Goal: Information Seeking & Learning: Learn about a topic

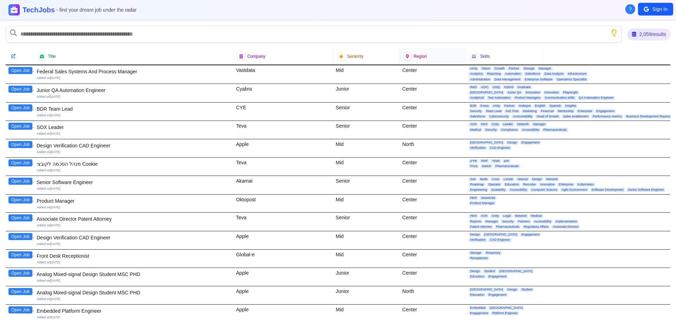
click at [415, 56] on span "Region" at bounding box center [419, 57] width 13 height 6
click at [406, 57] on icon at bounding box center [408, 56] width 4 height 5
click at [419, 57] on span "Region" at bounding box center [419, 57] width 13 height 6
click at [419, 58] on span "Region" at bounding box center [419, 57] width 13 height 6
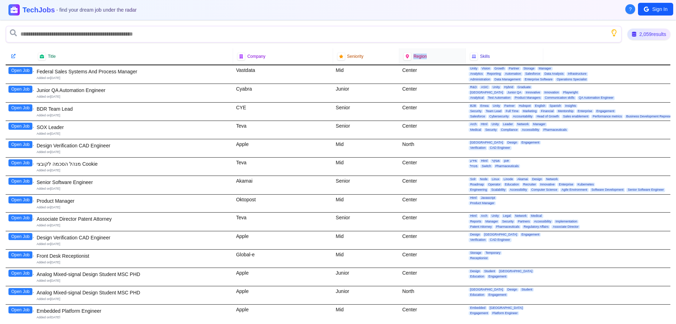
click at [419, 58] on span "Region" at bounding box center [419, 57] width 13 height 6
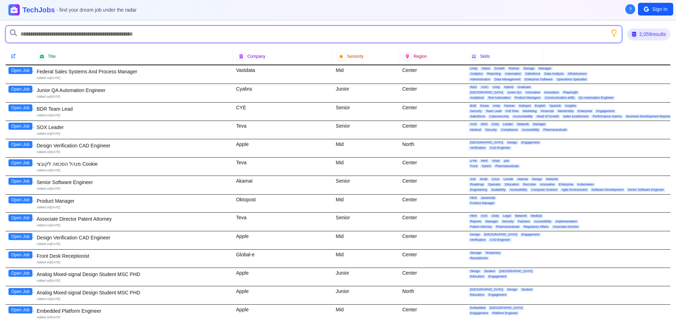
click at [169, 34] on input "text" at bounding box center [314, 34] width 616 height 17
type input "*****"
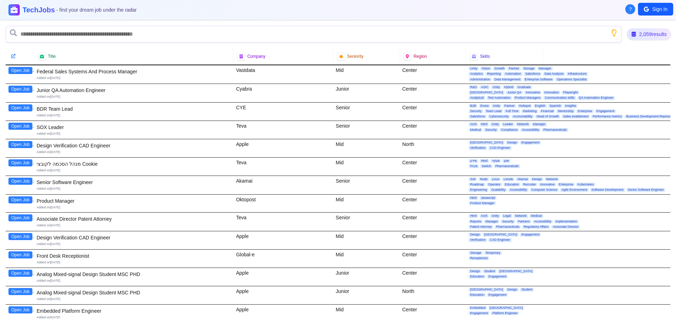
click at [652, 32] on div "2,059 results" at bounding box center [649, 35] width 44 height 12
click at [637, 33] on div "2,059 results" at bounding box center [648, 34] width 45 height 12
click at [634, 34] on icon at bounding box center [632, 33] width 5 height 5
click at [659, 49] on div "Title Company Seniority Region Skills" at bounding box center [338, 56] width 665 height 17
click at [12, 56] on icon at bounding box center [13, 56] width 5 height 5
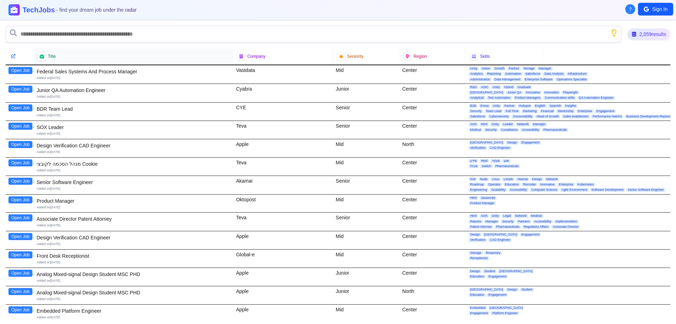
click at [41, 57] on icon at bounding box center [41, 56] width 5 height 4
click at [13, 57] on icon at bounding box center [13, 56] width 5 height 5
click at [13, 55] on icon at bounding box center [13, 56] width 5 height 5
click at [14, 55] on icon at bounding box center [13, 56] width 5 height 5
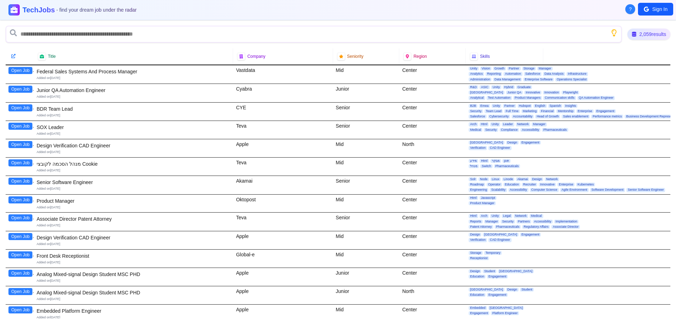
click at [17, 69] on button "Open Job" at bounding box center [20, 70] width 24 height 7
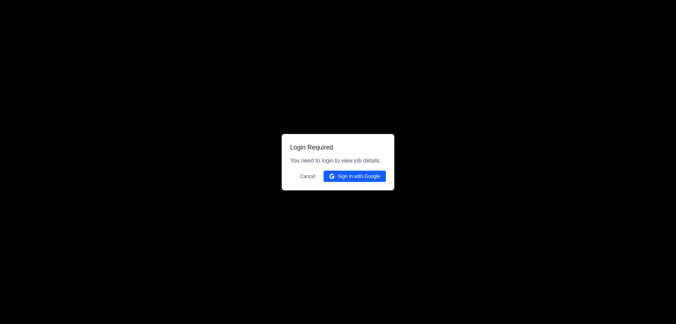
click at [308, 175] on button "Cancel" at bounding box center [308, 175] width 24 height 11
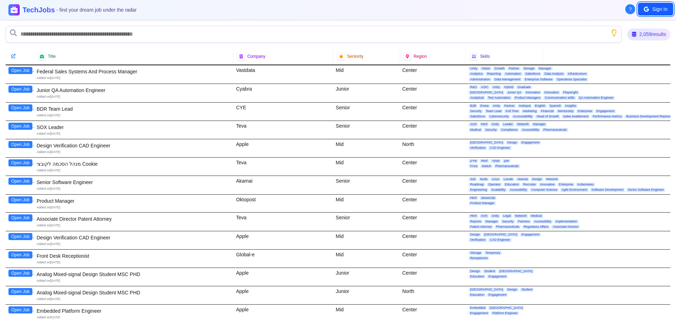
click at [655, 11] on button "Sign In" at bounding box center [655, 9] width 35 height 13
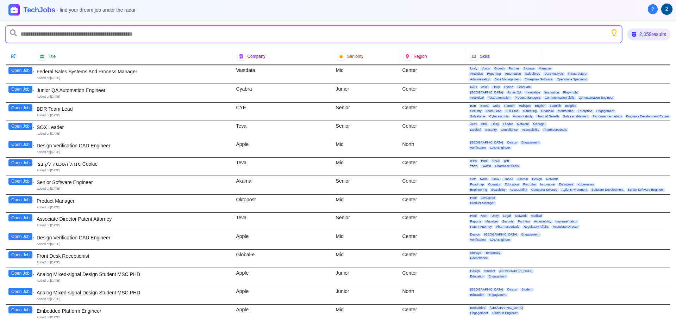
click at [132, 31] on input "text" at bounding box center [314, 34] width 616 height 17
click at [131, 33] on input "text" at bounding box center [314, 34] width 616 height 17
type input "*****"
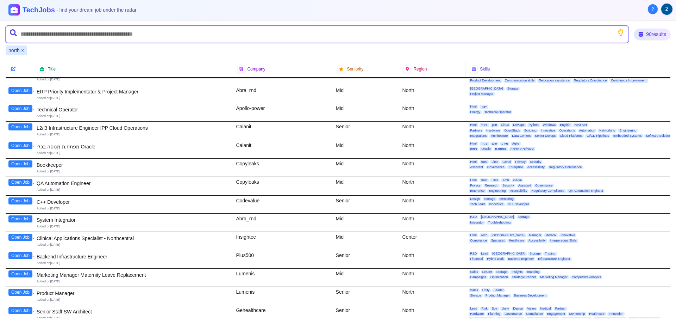
scroll to position [563, 0]
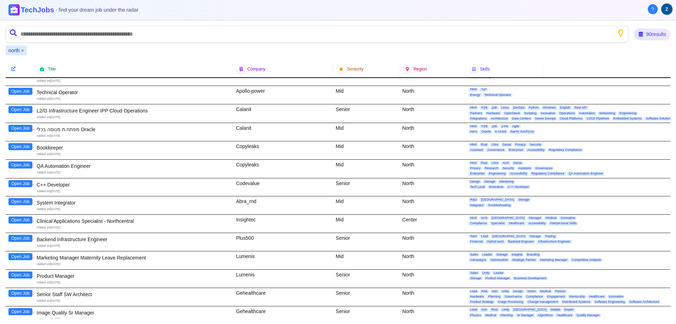
click at [25, 12] on h1 "TechJobs - find your dream job under the radar" at bounding box center [80, 10] width 118 height 10
click at [17, 11] on icon at bounding box center [14, 10] width 10 height 10
